Goal: Task Accomplishment & Management: Use online tool/utility

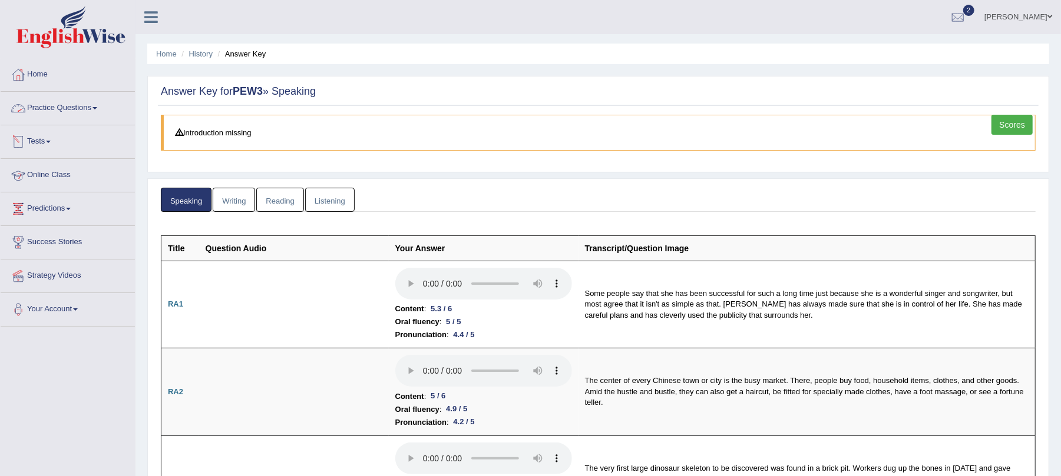
click at [74, 106] on link "Practice Questions" at bounding box center [68, 106] width 134 height 29
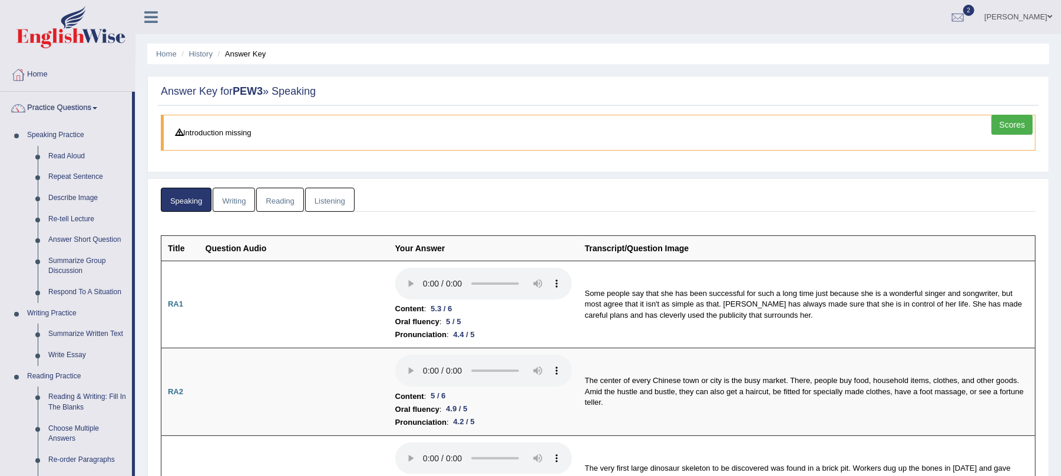
click at [1026, 124] on link "Scores" at bounding box center [1011, 125] width 41 height 20
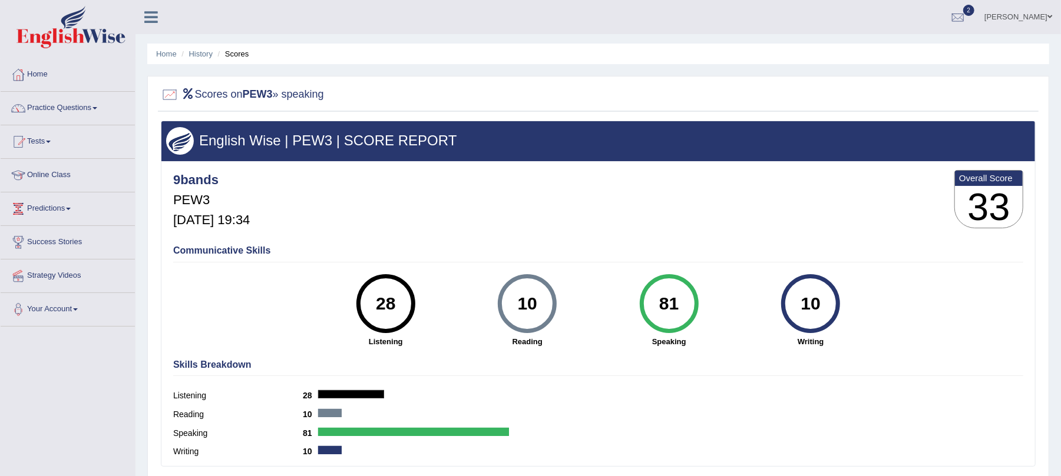
click at [57, 107] on link "Practice Questions" at bounding box center [68, 106] width 134 height 29
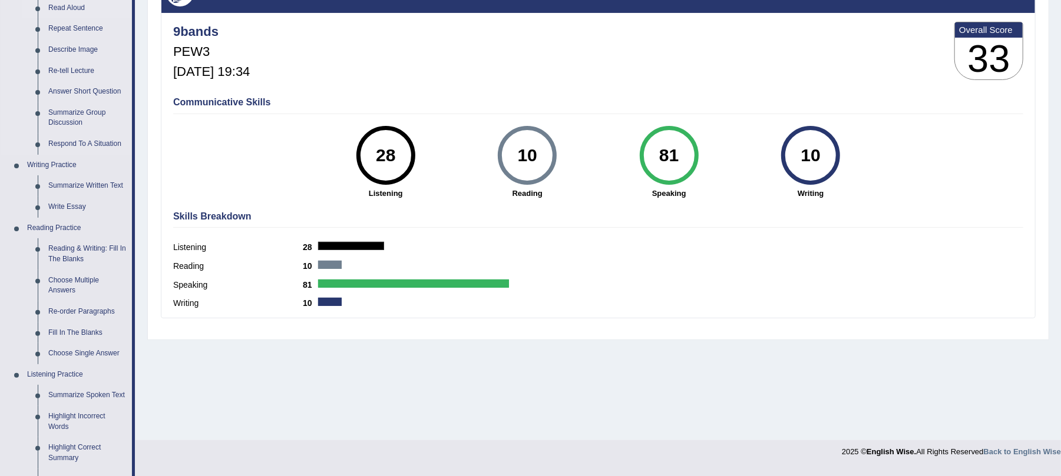
scroll to position [157, 0]
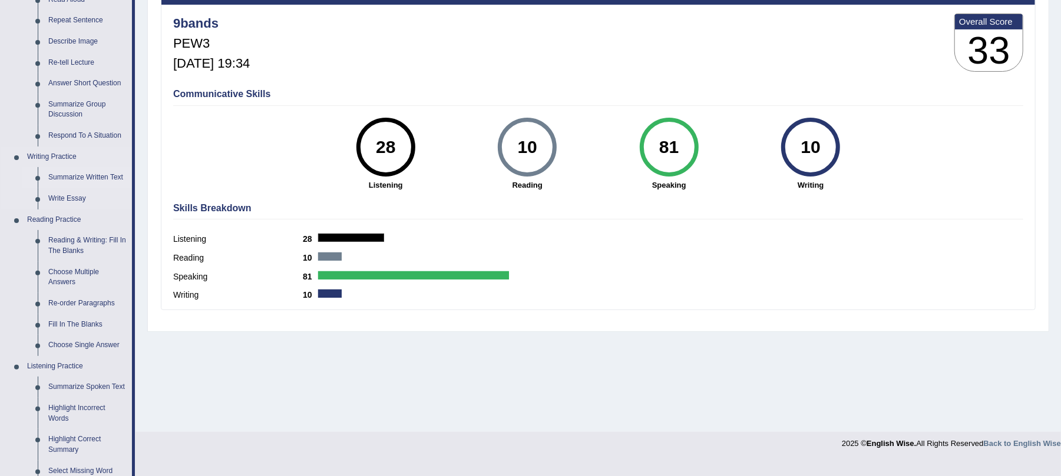
click at [85, 174] on link "Summarize Written Text" at bounding box center [87, 177] width 89 height 21
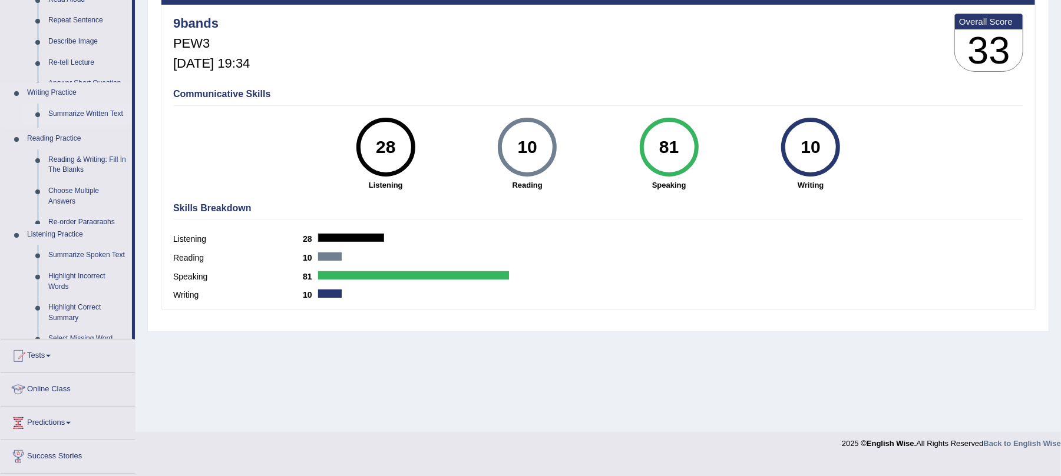
scroll to position [142, 0]
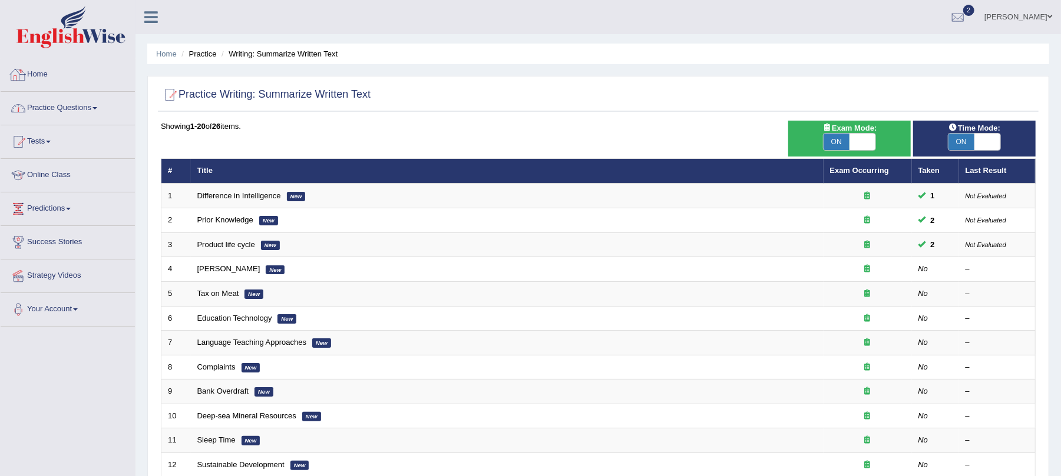
click at [36, 99] on link "Practice Questions" at bounding box center [68, 106] width 134 height 29
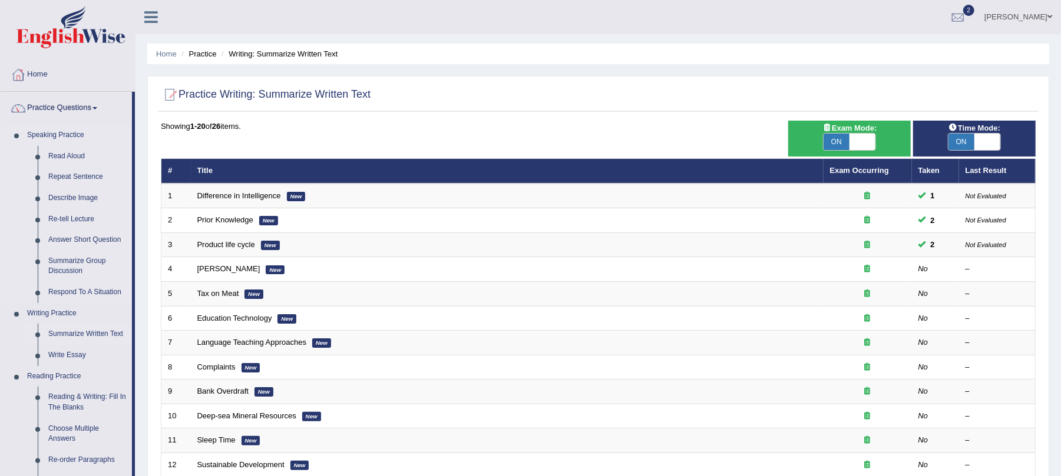
click at [61, 138] on link "Speaking Practice" at bounding box center [77, 135] width 110 height 21
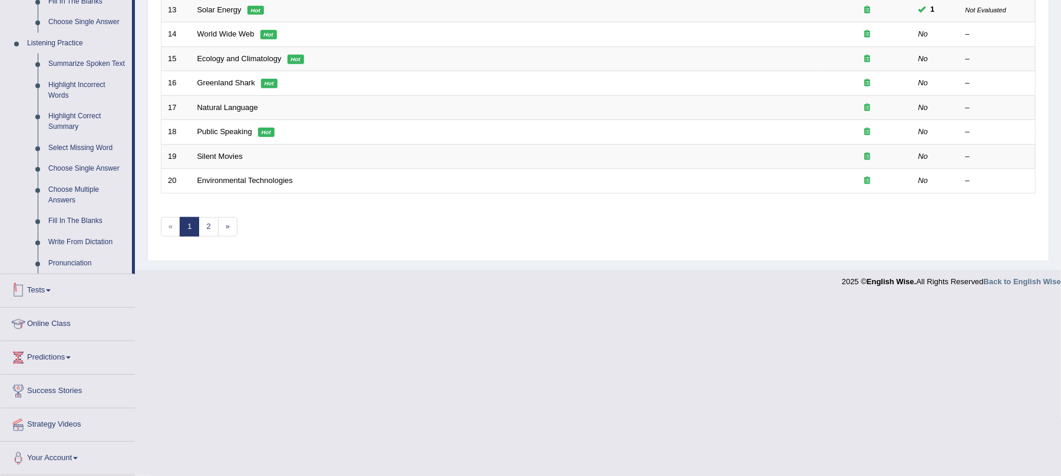
click at [37, 284] on link "Tests" at bounding box center [68, 288] width 134 height 29
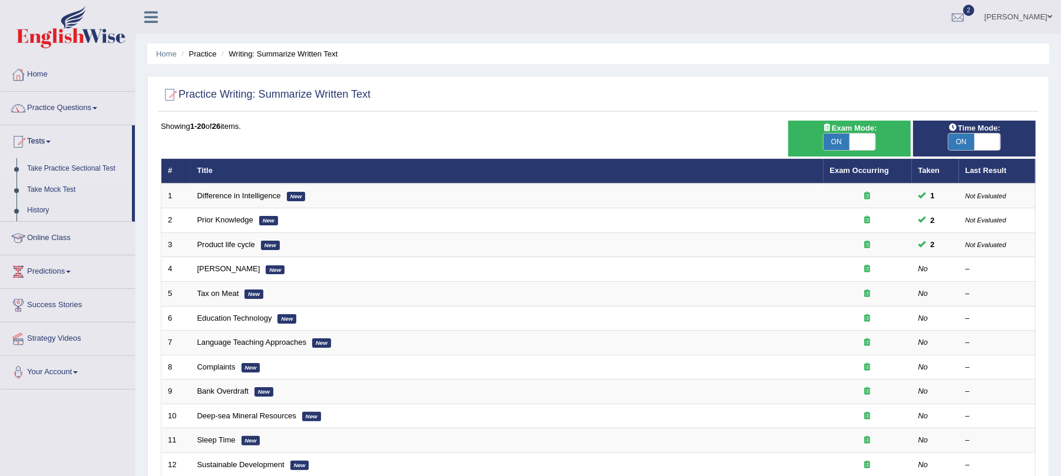
click at [64, 171] on link "Take Practice Sectional Test" at bounding box center [77, 168] width 110 height 21
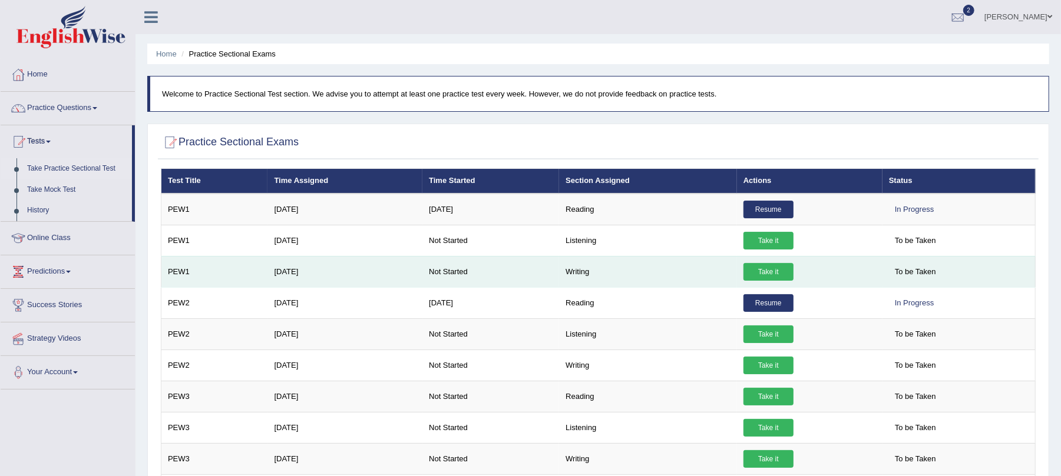
click at [768, 272] on link "Take it" at bounding box center [768, 272] width 50 height 18
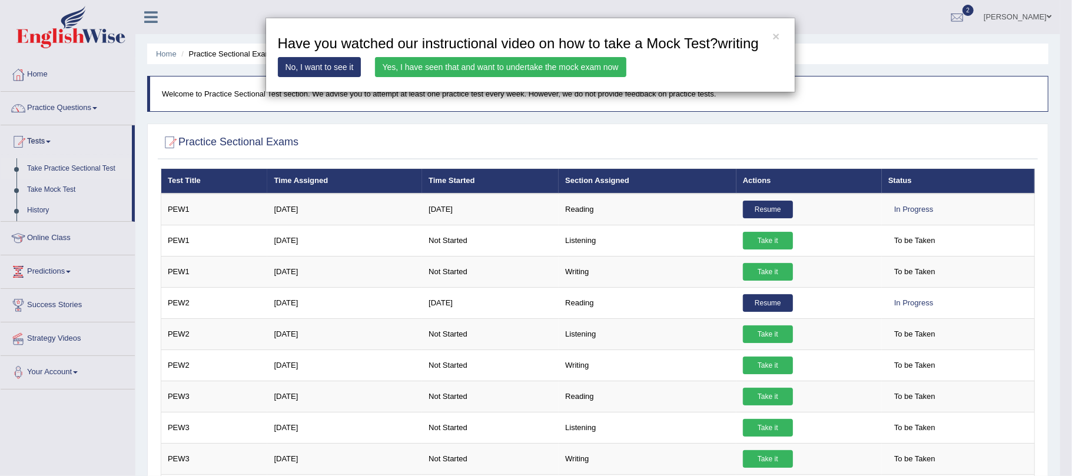
click at [500, 69] on link "Yes, I have seen that and want to undertake the mock exam now" at bounding box center [500, 67] width 251 height 20
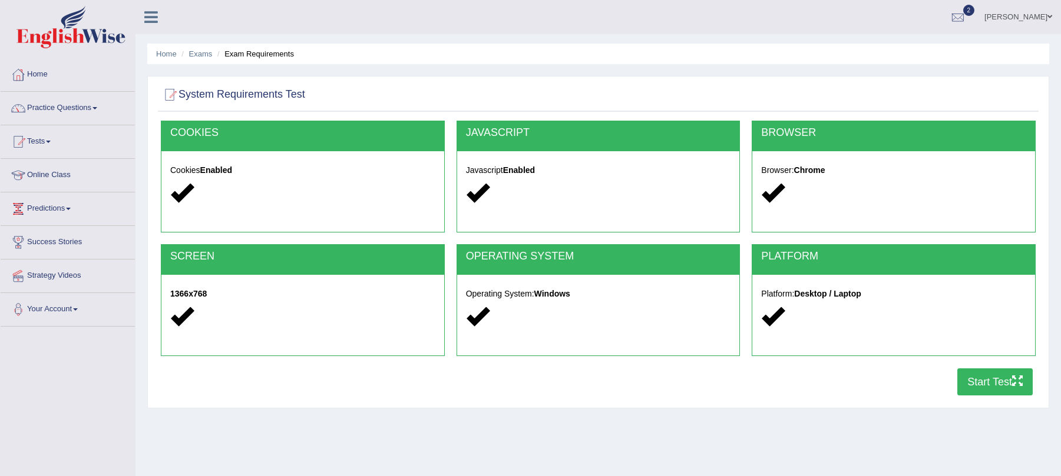
click at [976, 379] on button "Start Test" at bounding box center [994, 382] width 75 height 27
click at [41, 77] on link "Home" at bounding box center [68, 72] width 134 height 29
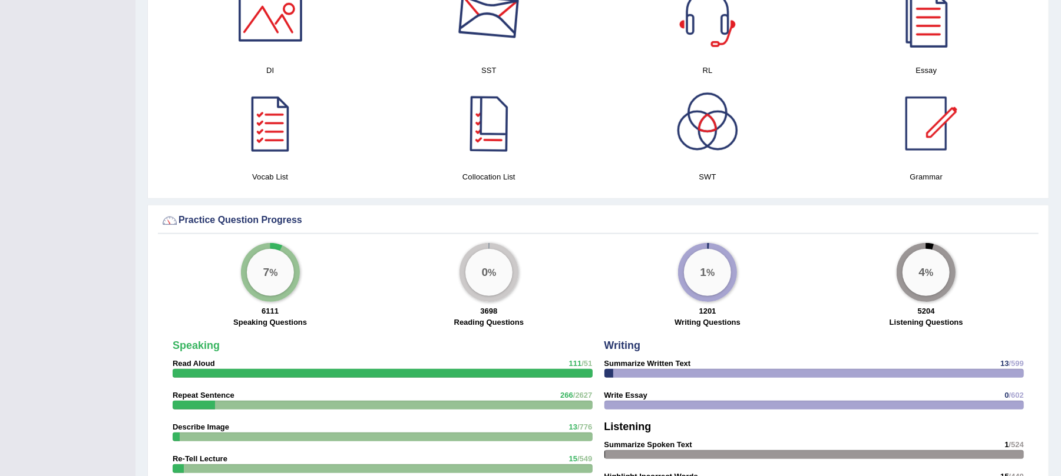
scroll to position [549, 0]
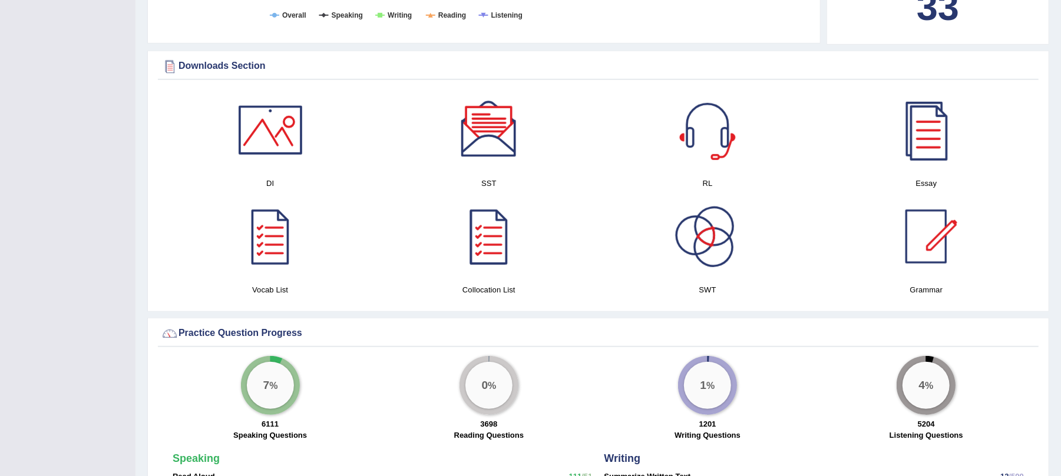
click at [696, 227] on div at bounding box center [707, 237] width 82 height 82
